Goal: Check status: Check status

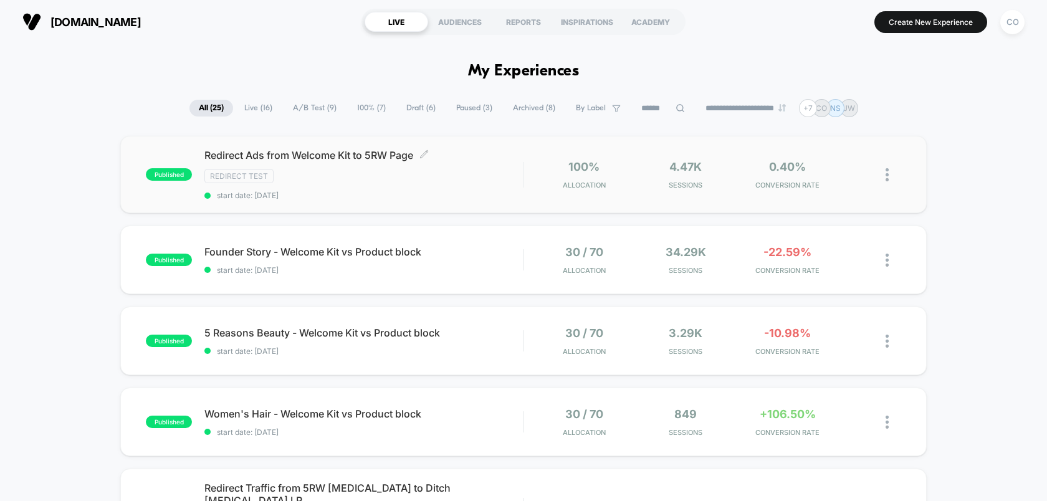
click at [364, 155] on span "Redirect Ads from Welcome Kit to 5RW Page Click to edit experience details" at bounding box center [363, 155] width 318 height 12
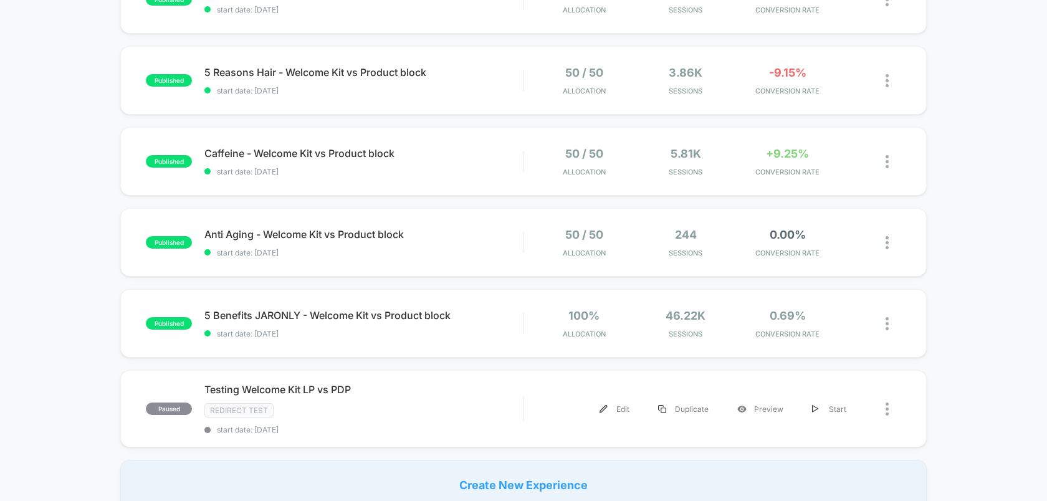
scroll to position [655, 0]
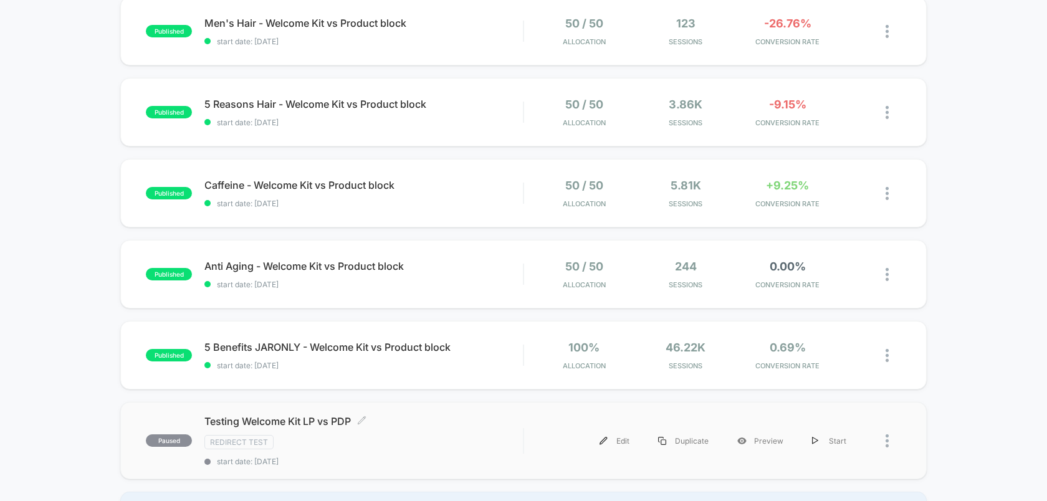
click at [334, 435] on div "Redirect Test" at bounding box center [363, 442] width 318 height 14
